Goal: Task Accomplishment & Management: Use online tool/utility

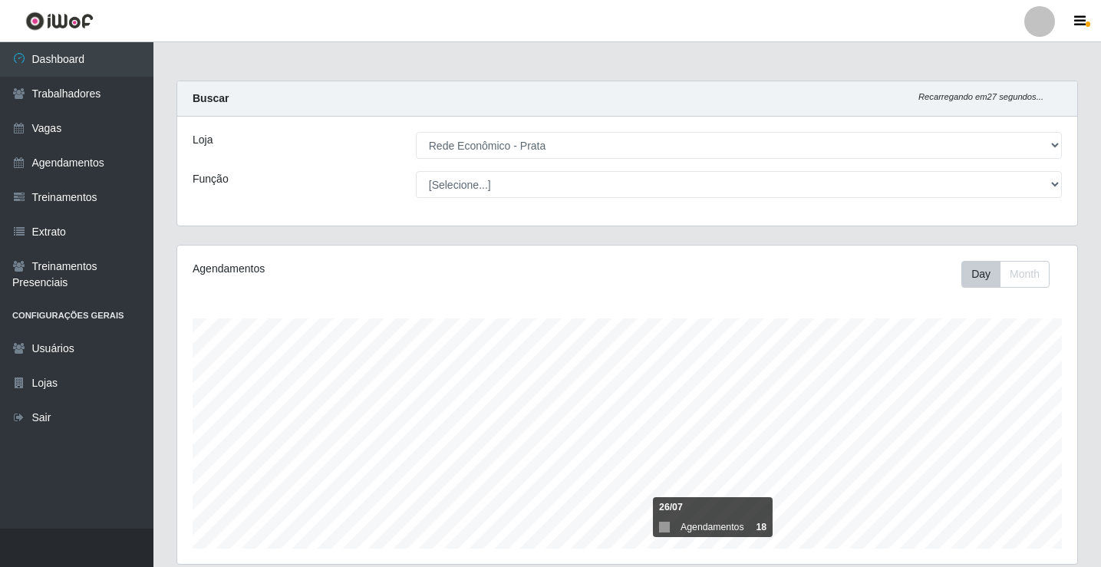
select select "192"
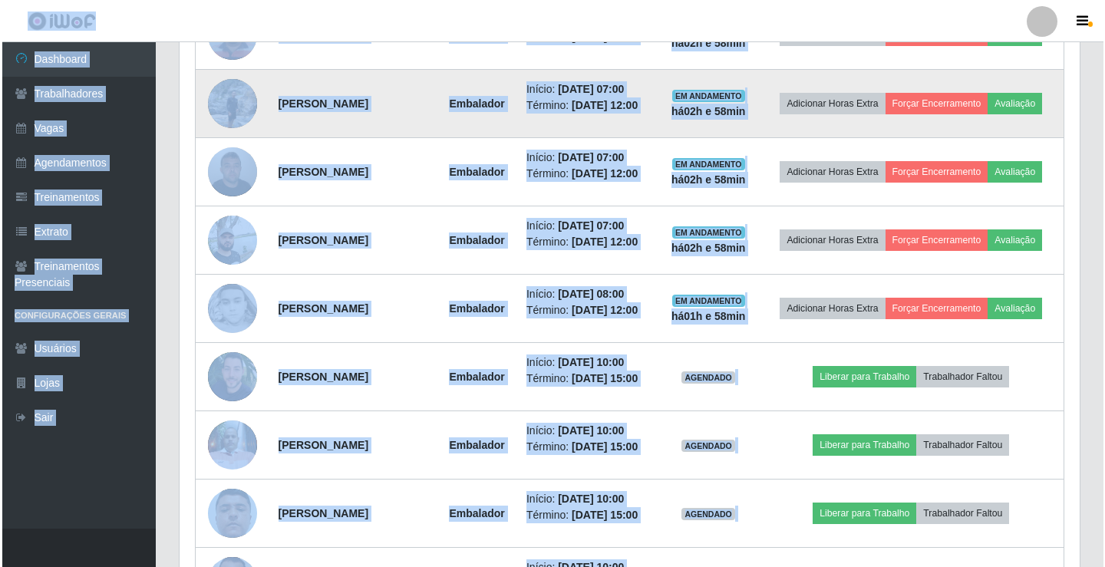
scroll to position [768, 0]
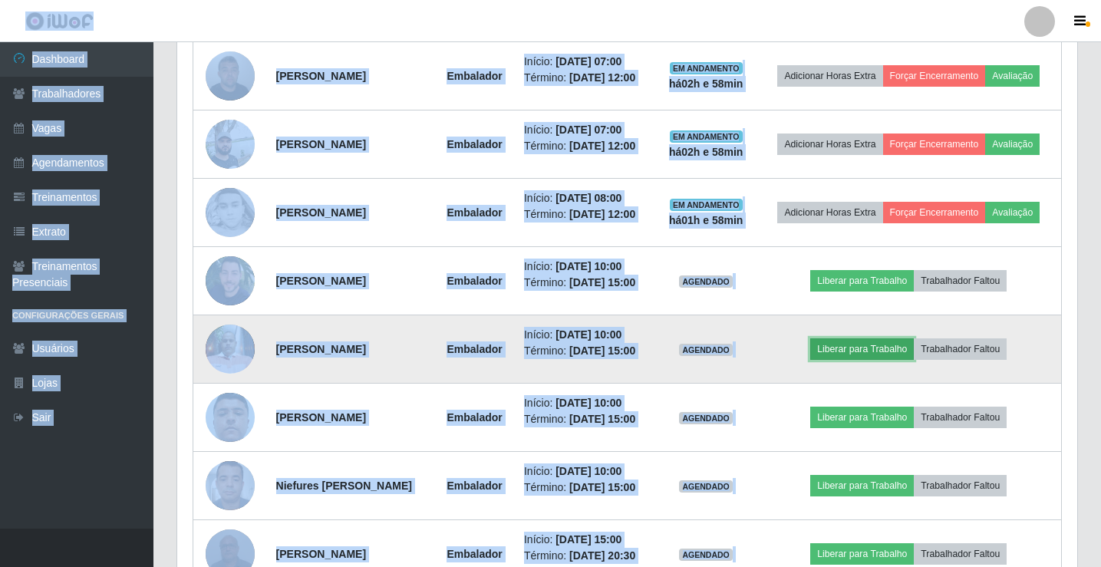
click at [897, 353] on button "Liberar para Trabalho" at bounding box center [863, 348] width 104 height 21
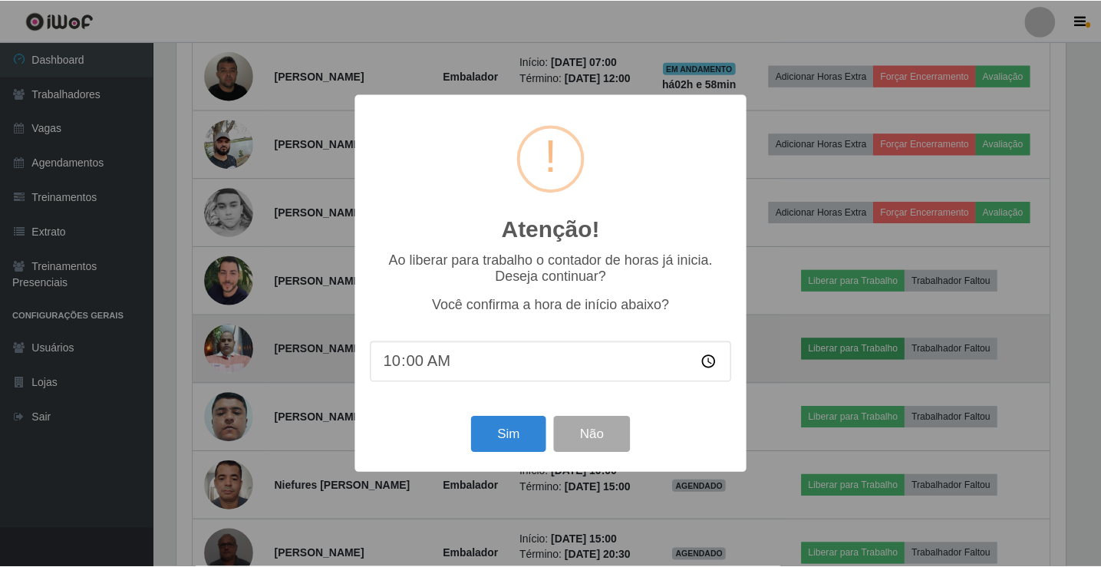
scroll to position [319, 893]
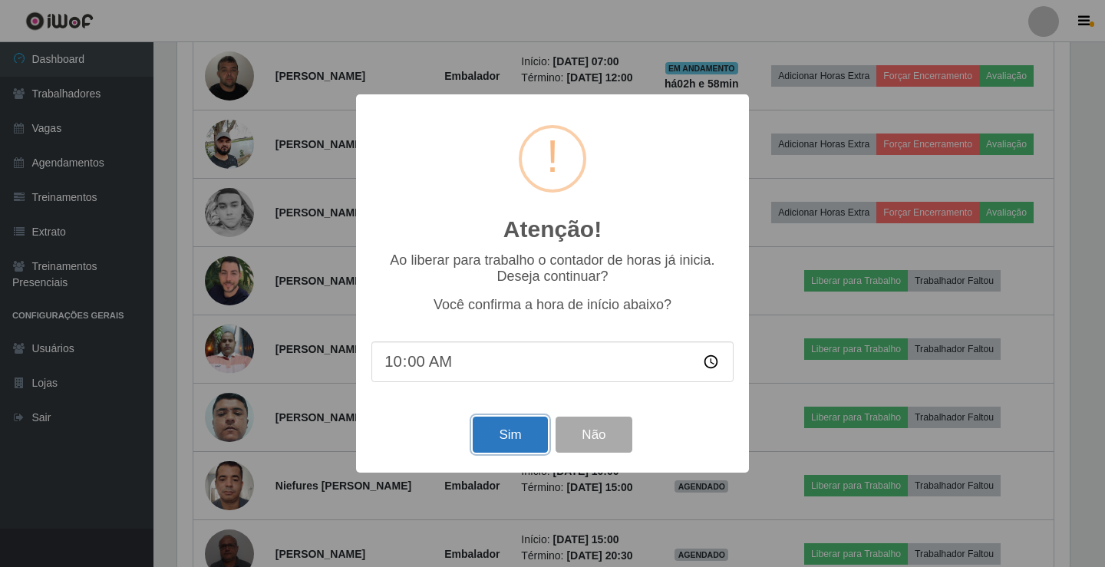
click at [535, 441] on button "Sim" at bounding box center [510, 435] width 74 height 36
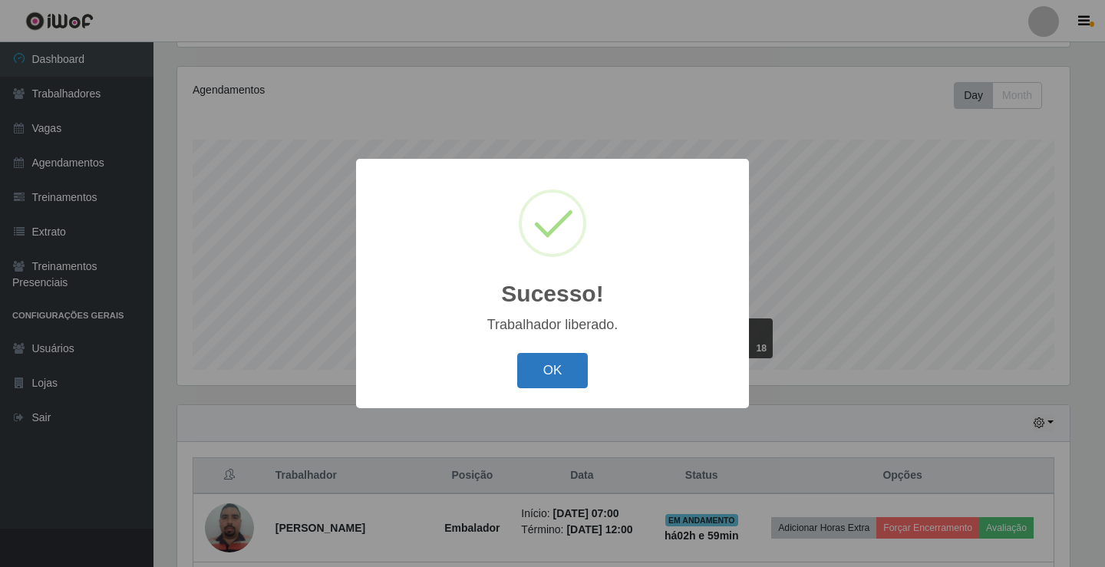
drag, startPoint x: 556, startPoint y: 366, endPoint x: 590, endPoint y: 368, distance: 34.6
click at [557, 366] on button "OK" at bounding box center [552, 371] width 71 height 36
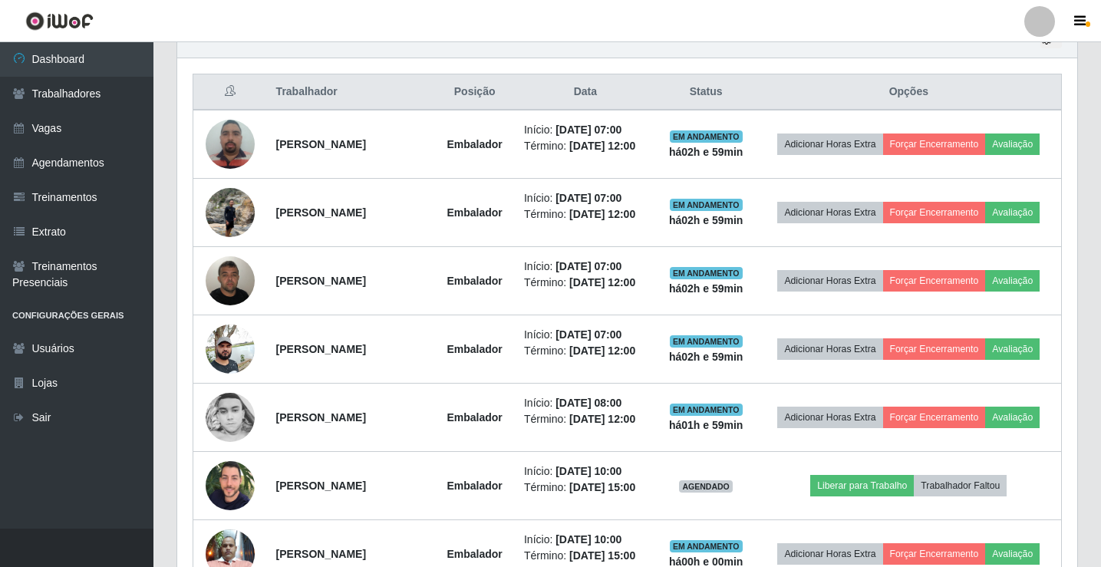
scroll to position [870, 0]
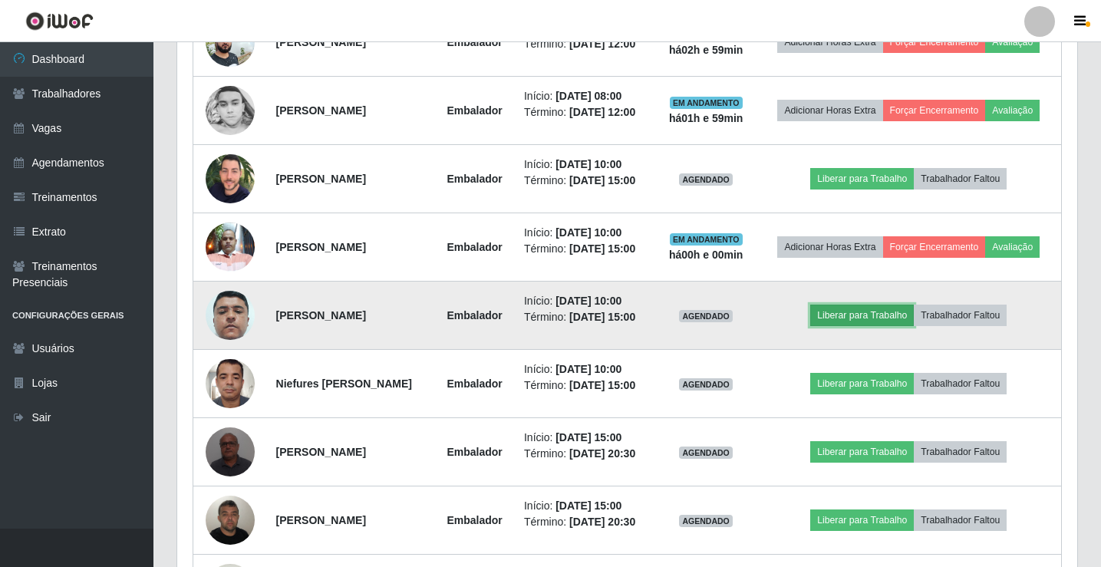
click at [901, 314] on button "Liberar para Trabalho" at bounding box center [863, 315] width 104 height 21
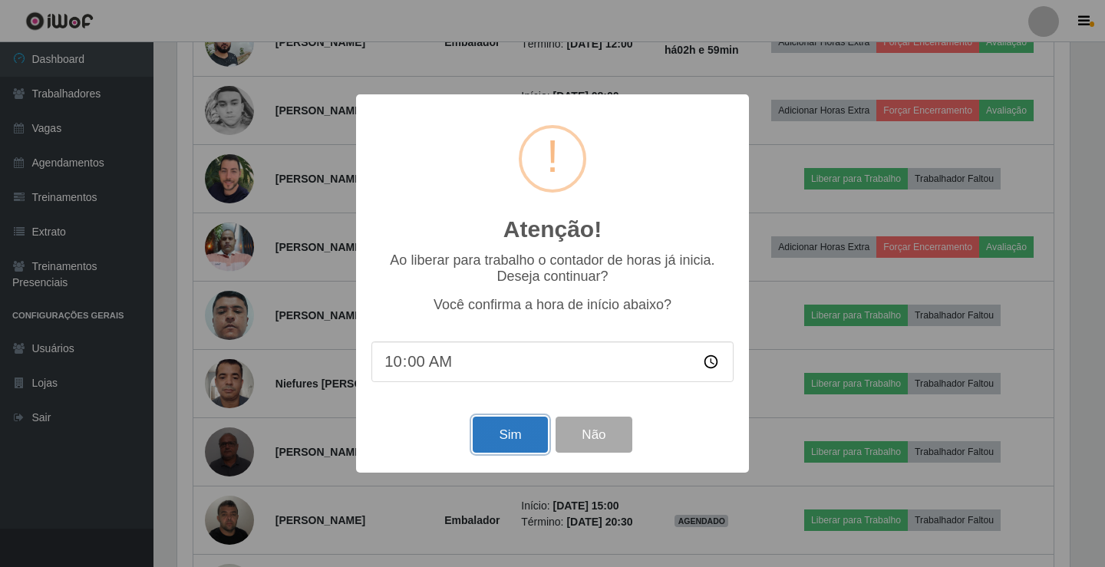
click at [538, 439] on button "Sim" at bounding box center [510, 435] width 74 height 36
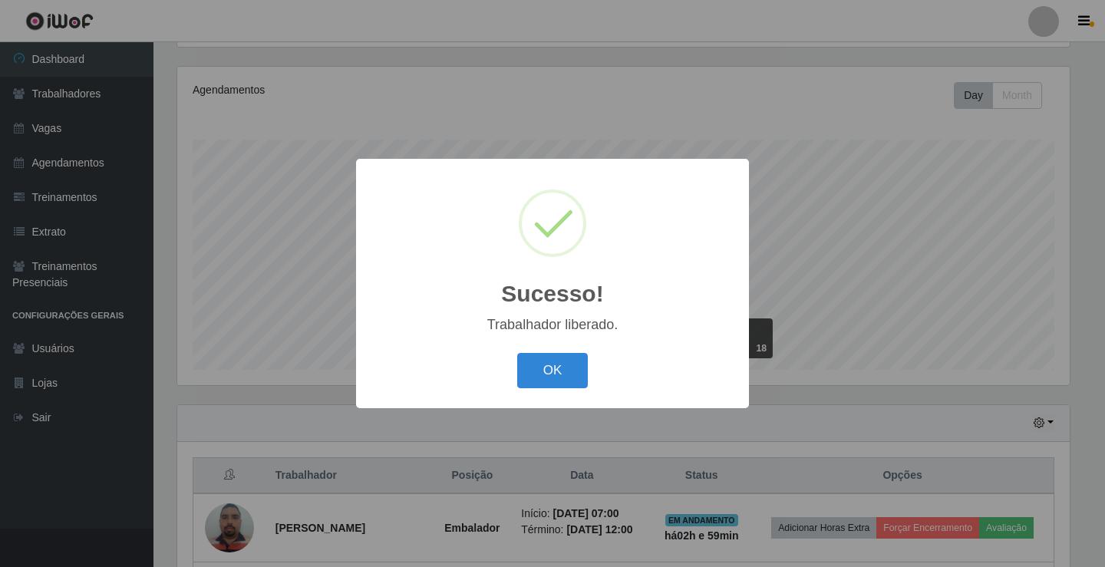
drag, startPoint x: 554, startPoint y: 375, endPoint x: 631, endPoint y: 365, distance: 77.3
click at [551, 376] on button "OK" at bounding box center [552, 371] width 71 height 36
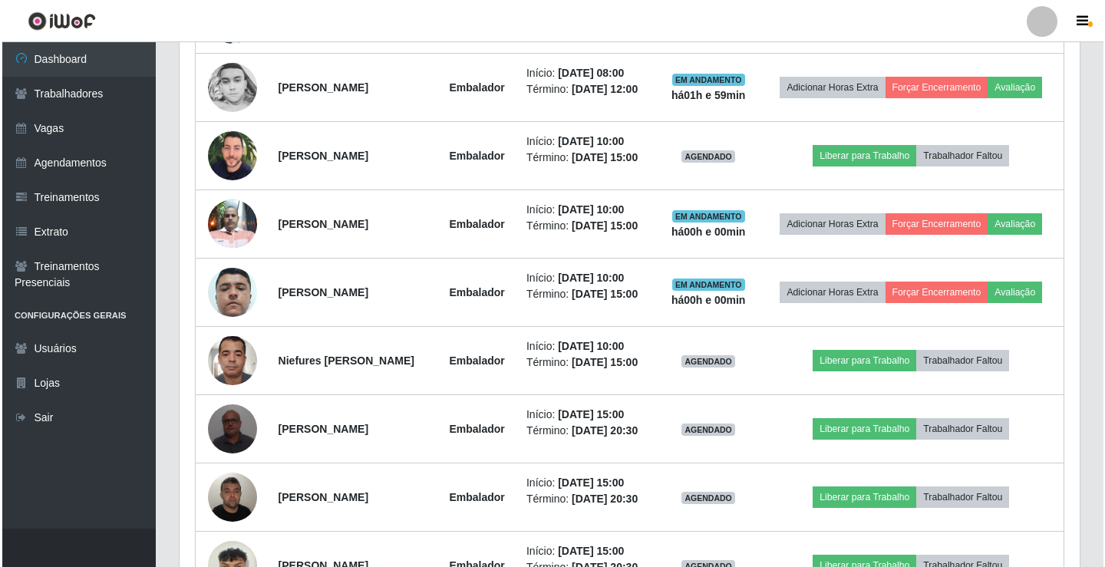
scroll to position [946, 0]
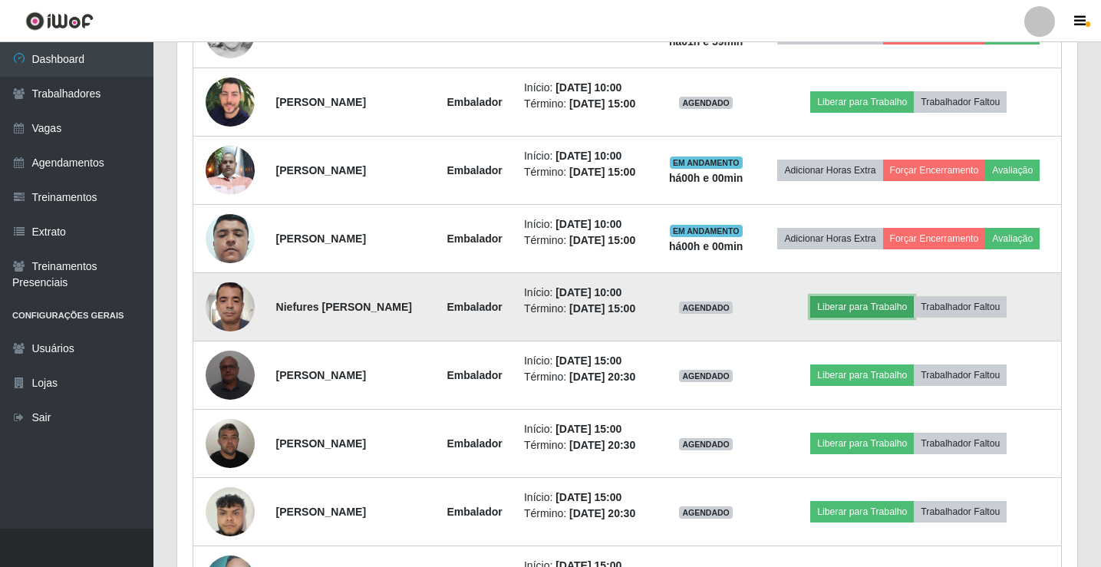
click at [865, 312] on button "Liberar para Trabalho" at bounding box center [863, 306] width 104 height 21
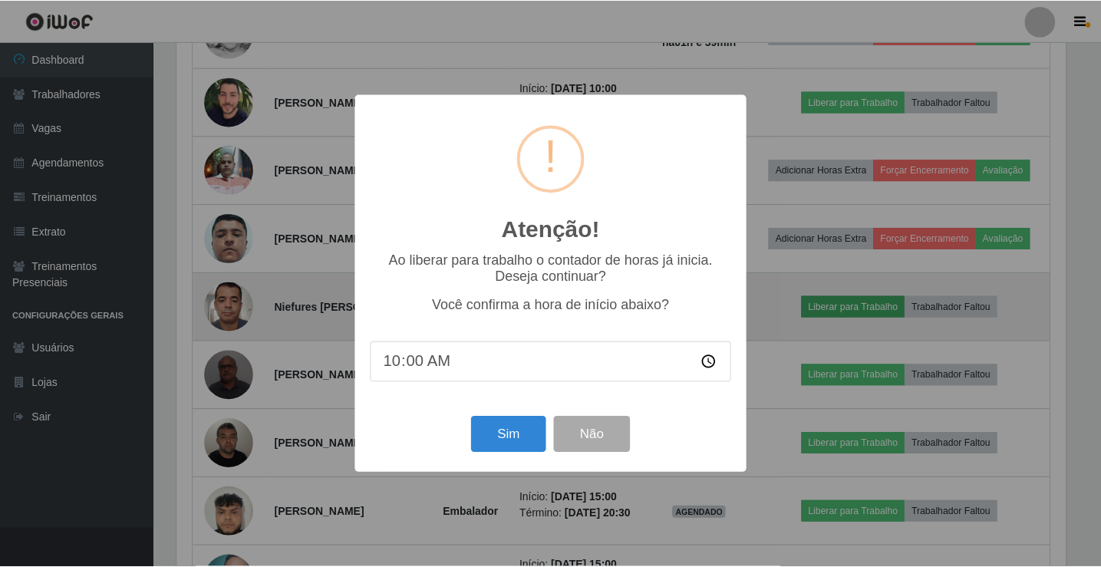
scroll to position [319, 893]
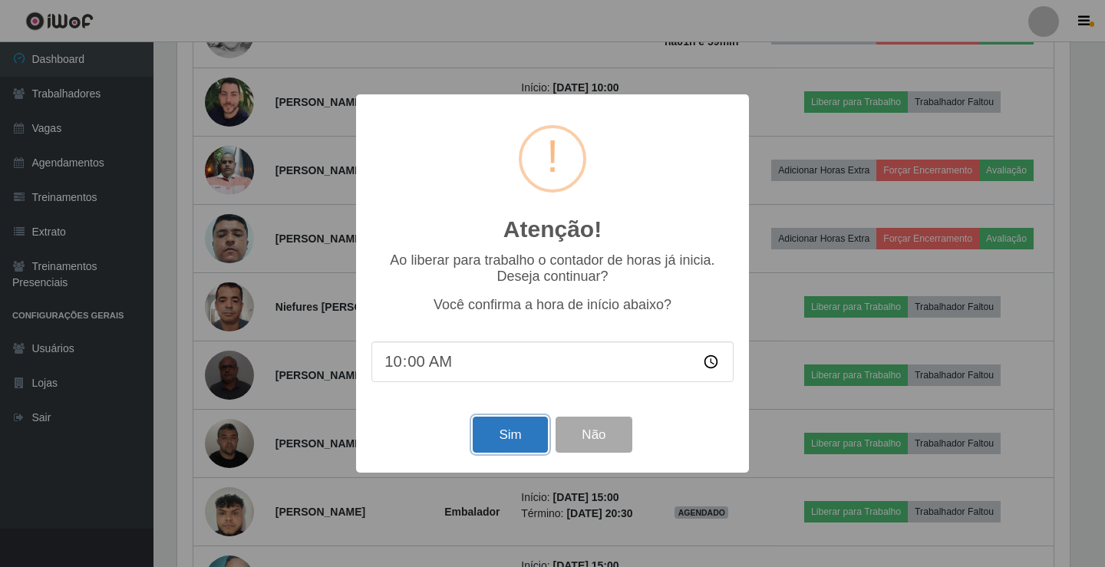
click at [510, 441] on button "Sim" at bounding box center [510, 435] width 74 height 36
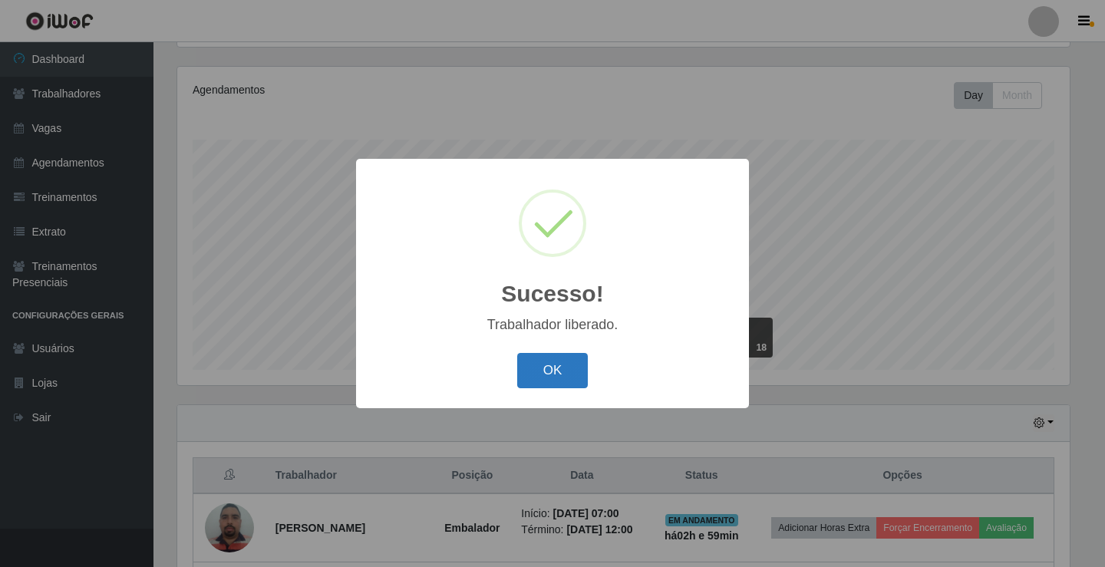
click at [570, 383] on button "OK" at bounding box center [552, 371] width 71 height 36
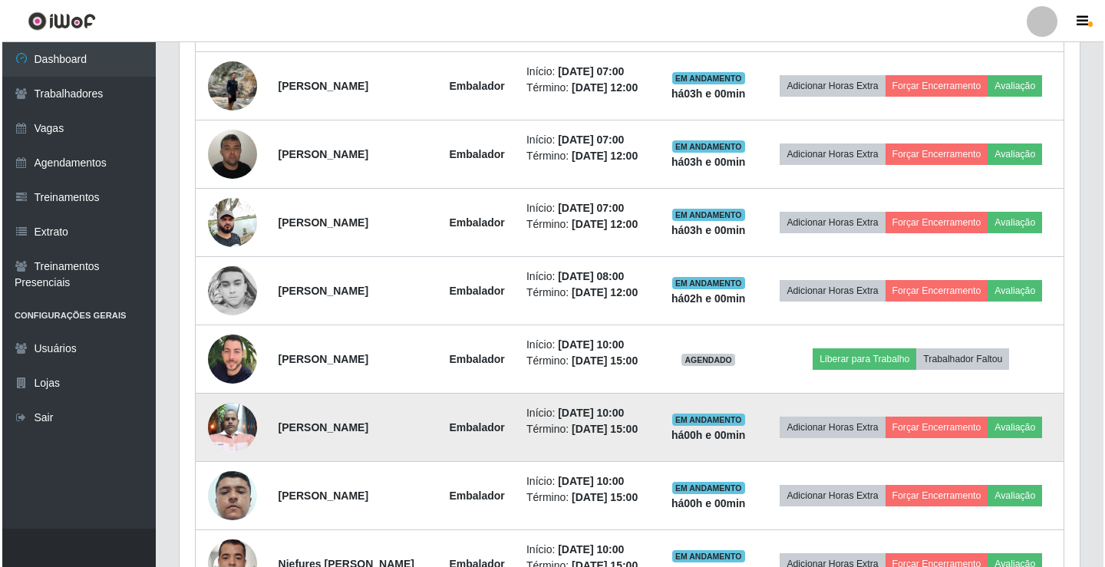
scroll to position [716, 0]
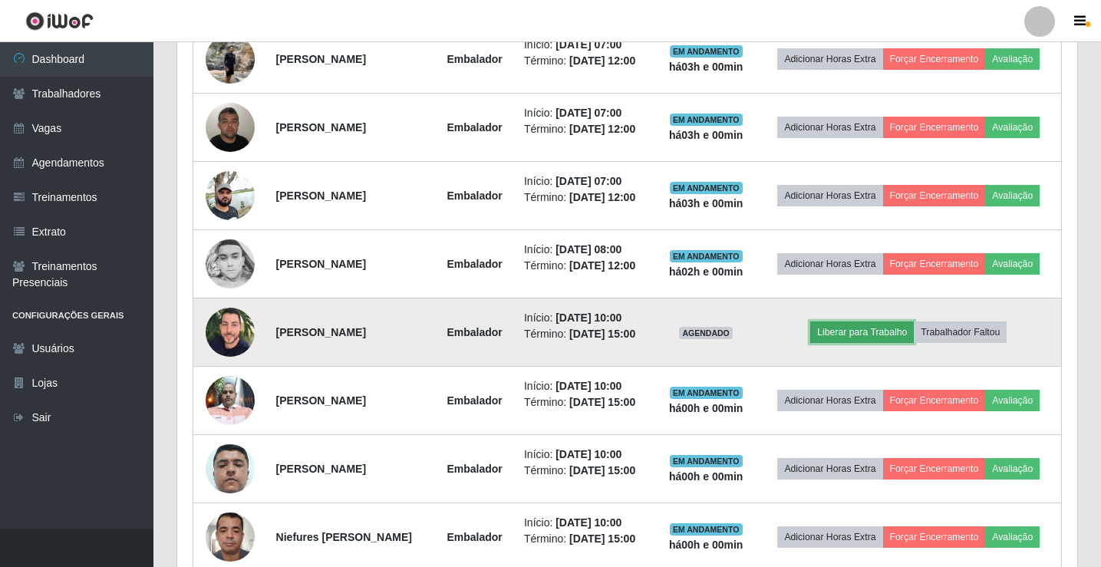
click at [862, 332] on button "Liberar para Trabalho" at bounding box center [863, 332] width 104 height 21
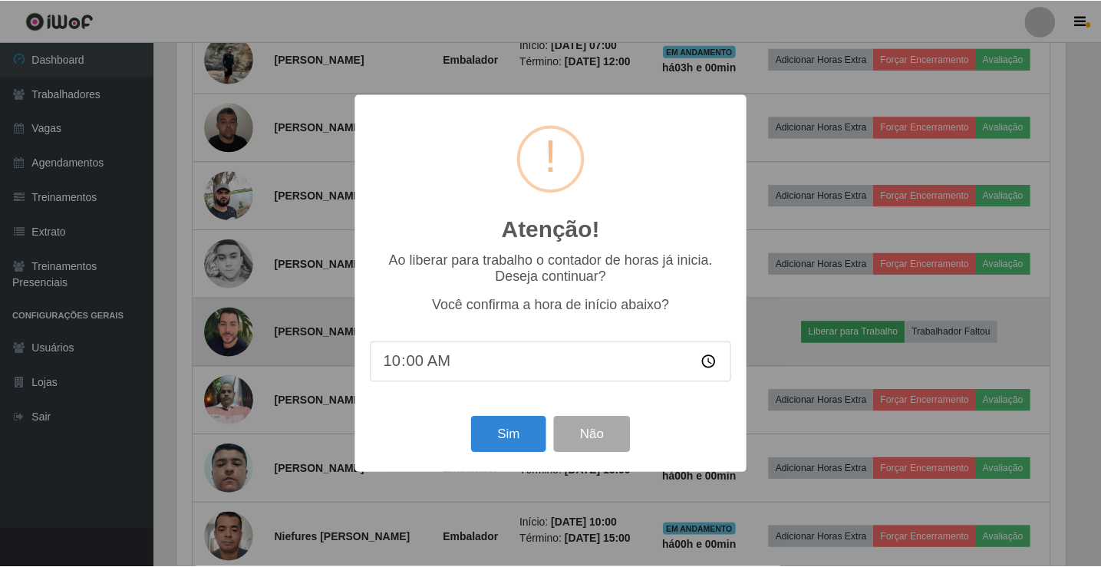
scroll to position [319, 893]
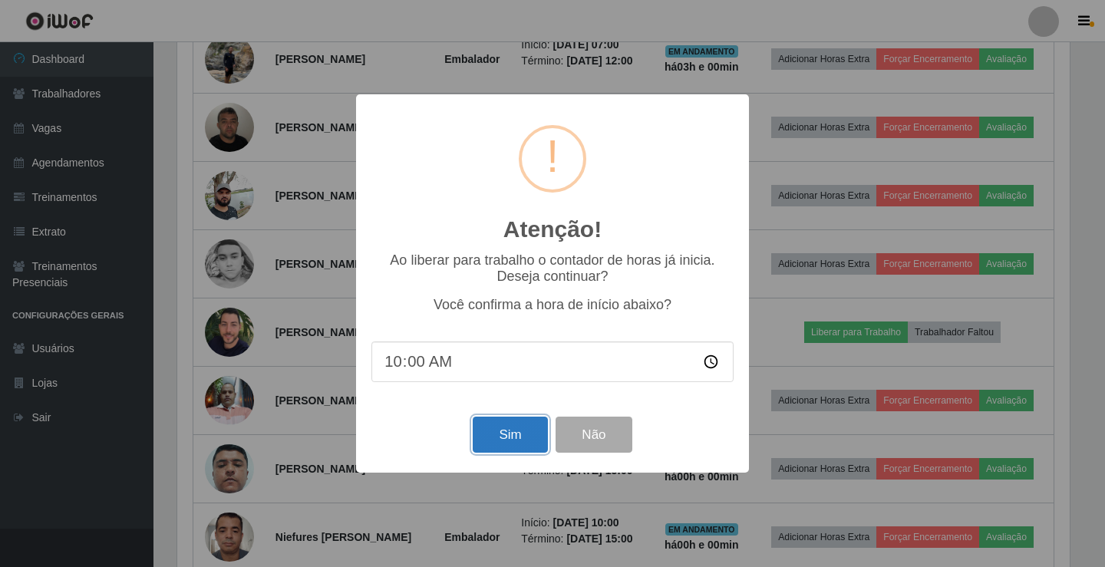
click at [503, 444] on button "Sim" at bounding box center [510, 435] width 74 height 36
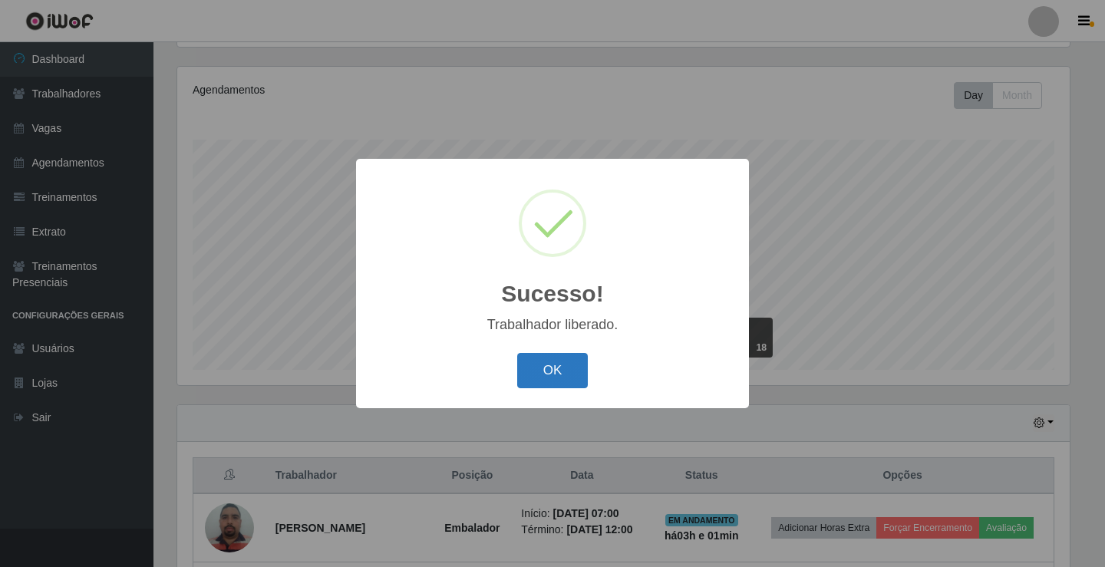
click at [533, 375] on button "OK" at bounding box center [552, 371] width 71 height 36
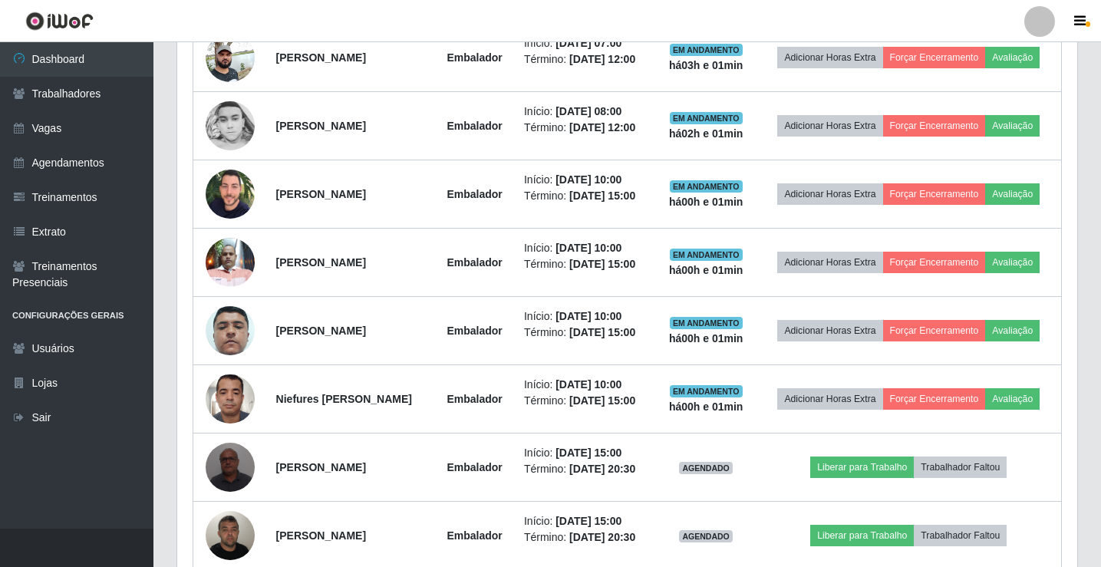
scroll to position [870, 0]
